Goal: Information Seeking & Learning: Learn about a topic

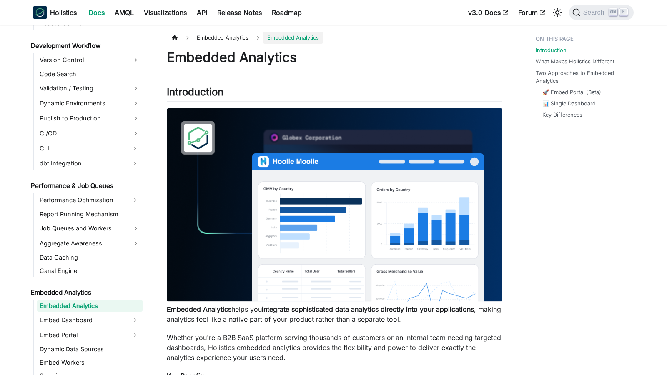
scroll to position [629, 0]
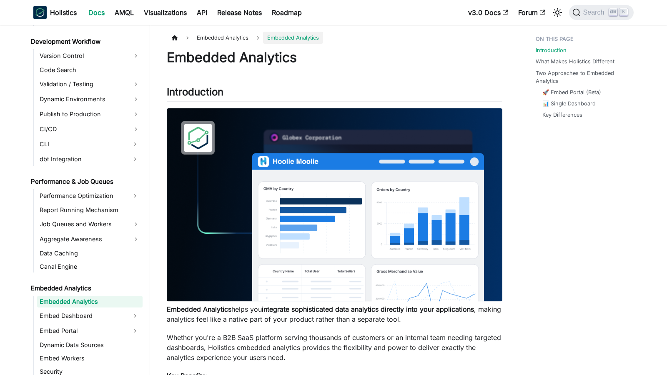
scroll to position [629, 0]
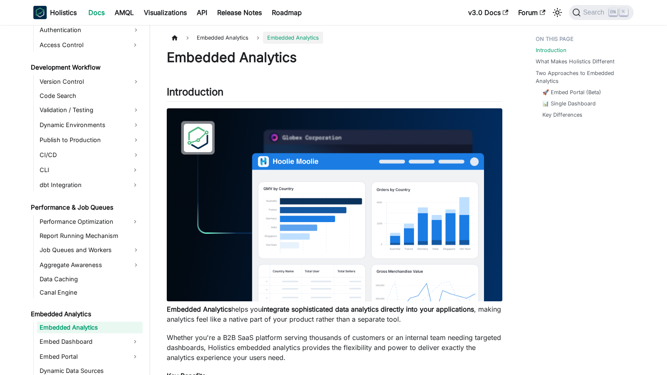
scroll to position [629, 0]
